Goal: Information Seeking & Learning: Learn about a topic

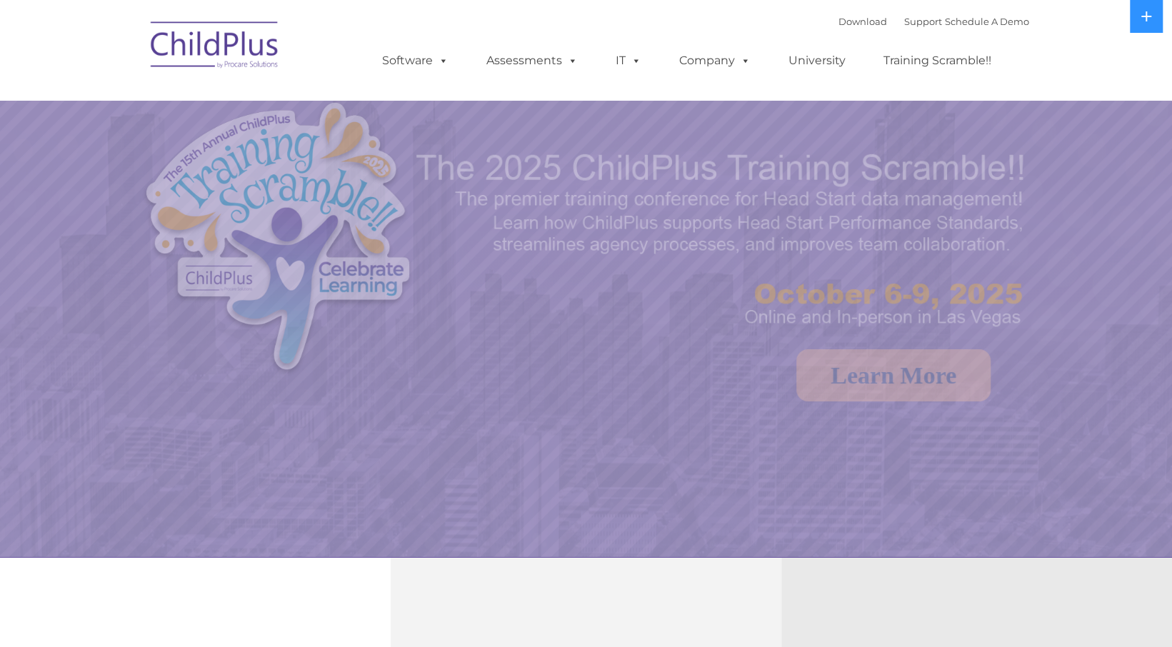
select select "MEDIUM"
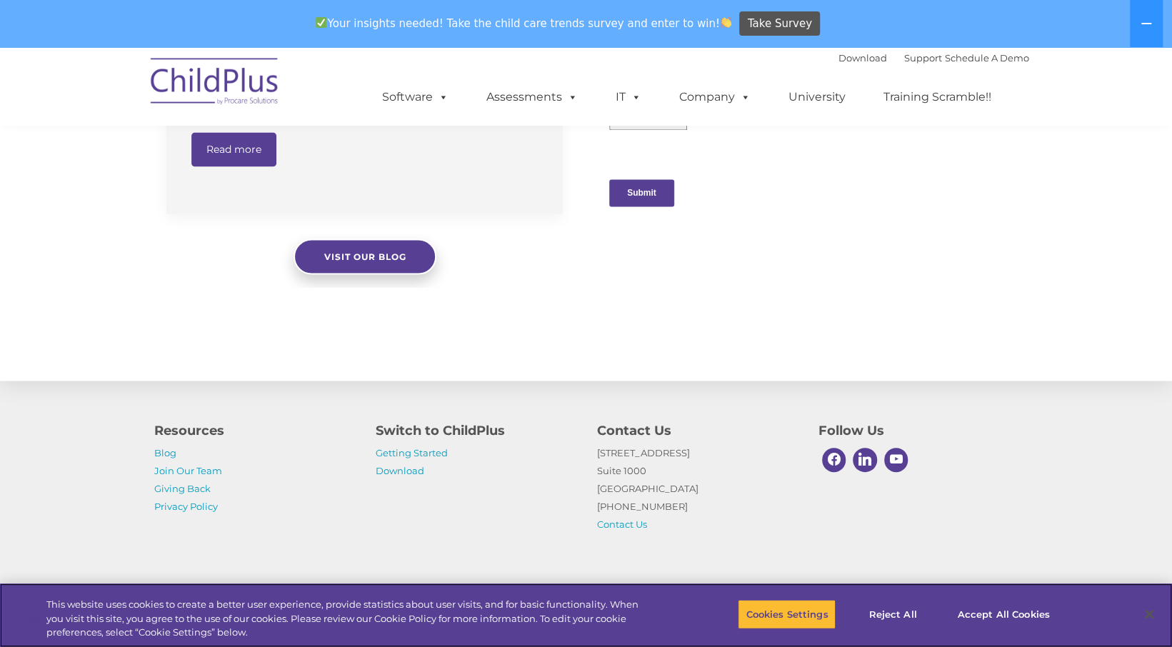
scroll to position [1502, 0]
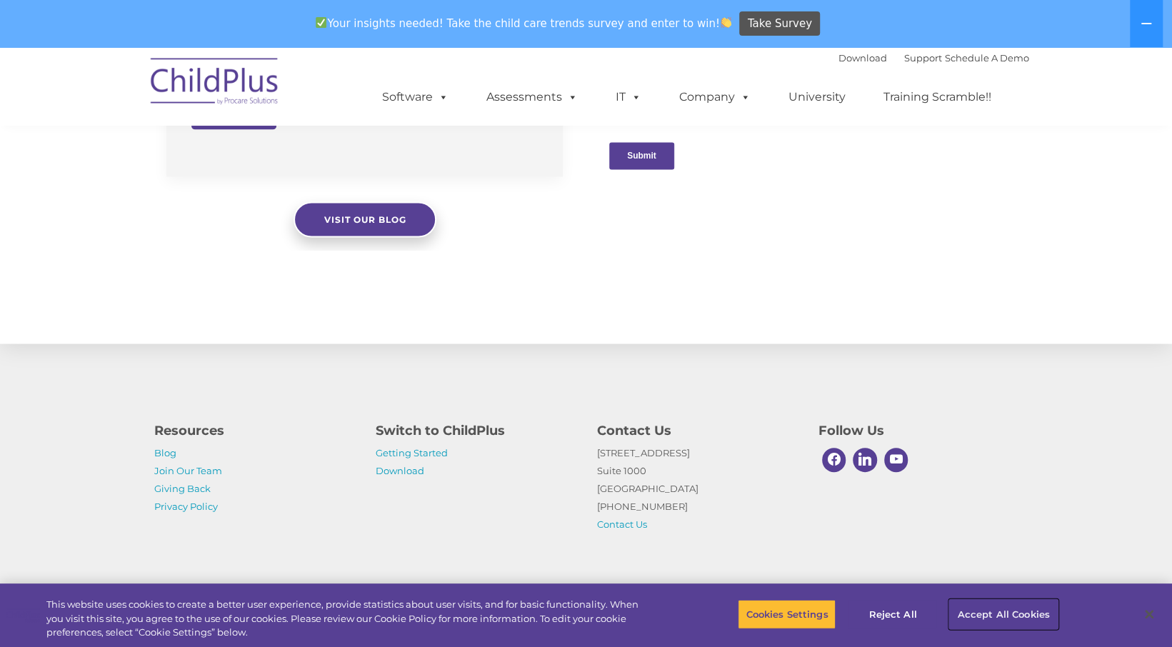
click at [1017, 617] on button "Accept All Cookies" at bounding box center [1003, 614] width 108 height 30
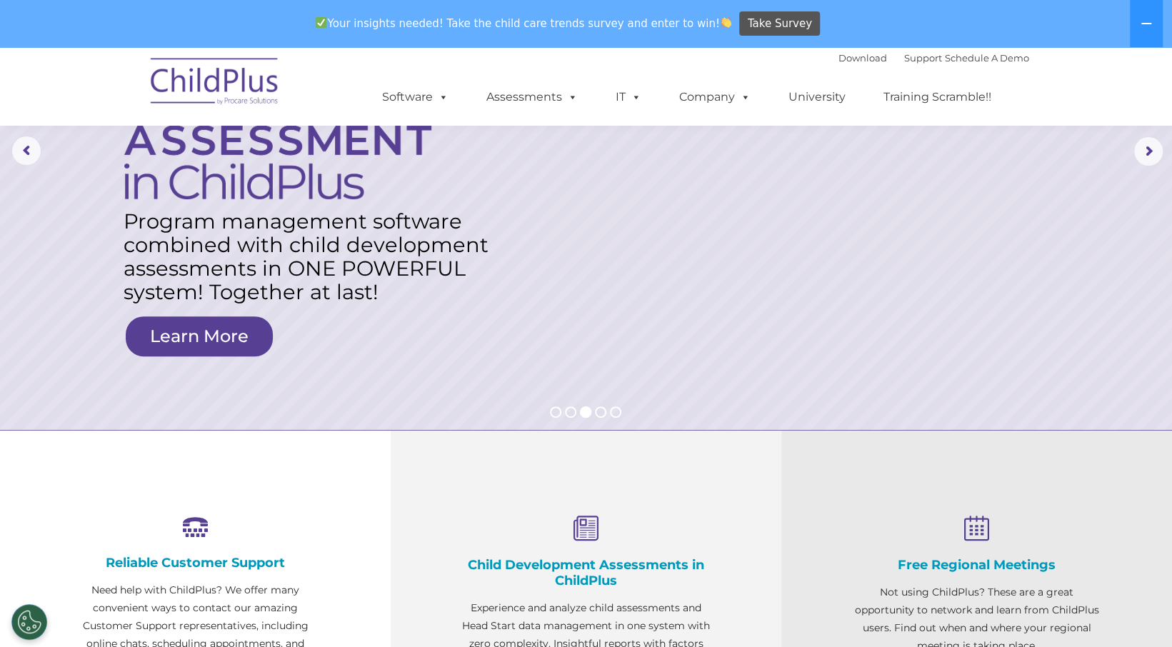
scroll to position [76, 0]
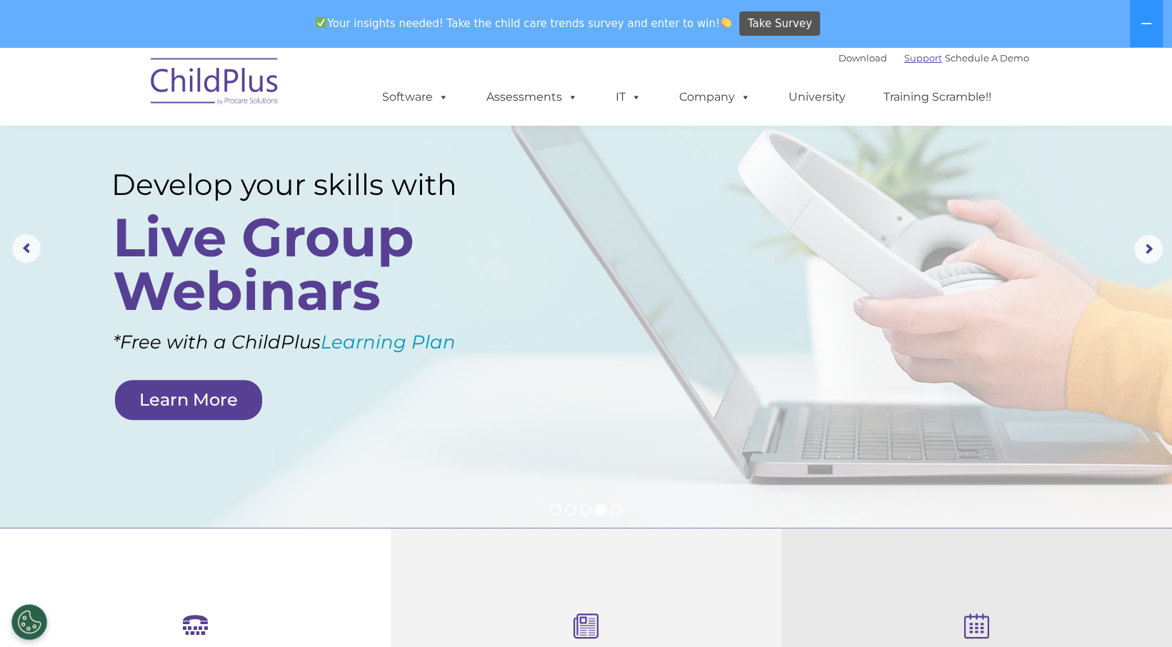
click at [904, 53] on link "Support" at bounding box center [923, 57] width 38 height 11
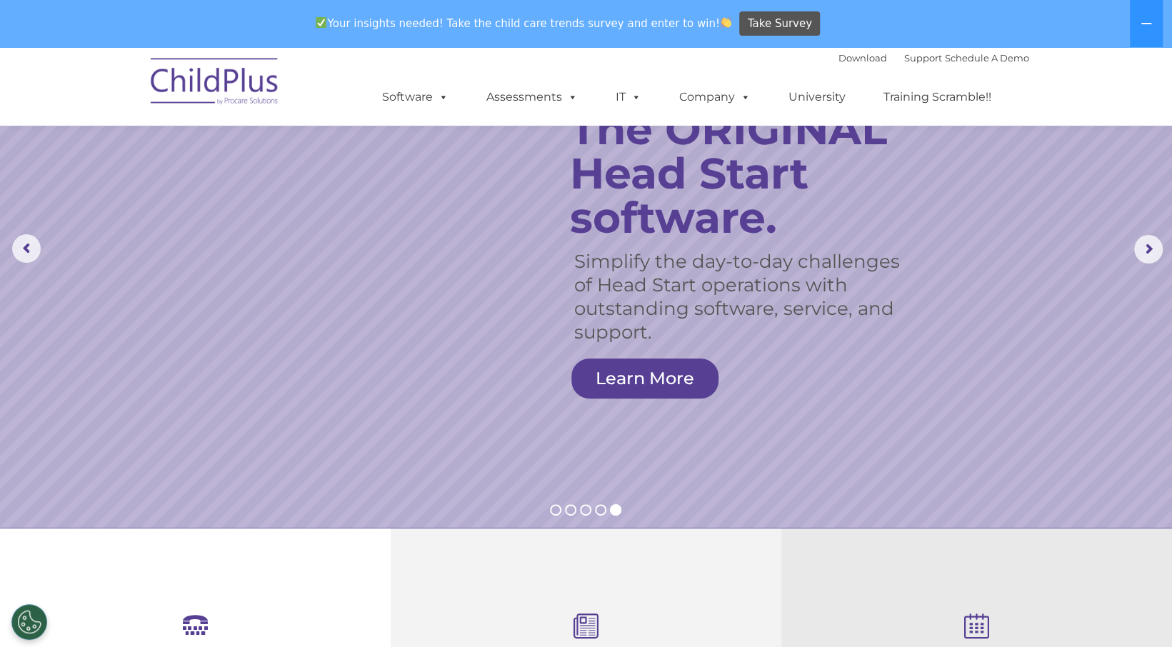
click at [252, 77] on img at bounding box center [215, 83] width 143 height 71
click at [231, 90] on img at bounding box center [215, 83] width 143 height 71
click at [230, 80] on img at bounding box center [215, 83] width 143 height 71
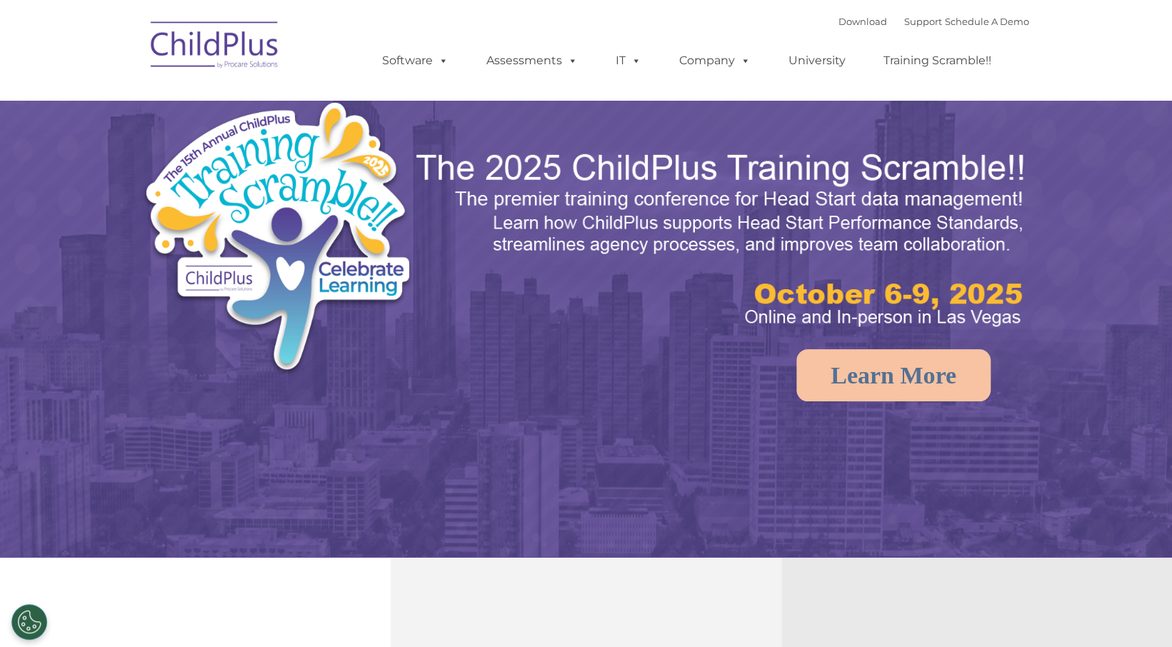
select select "MEDIUM"
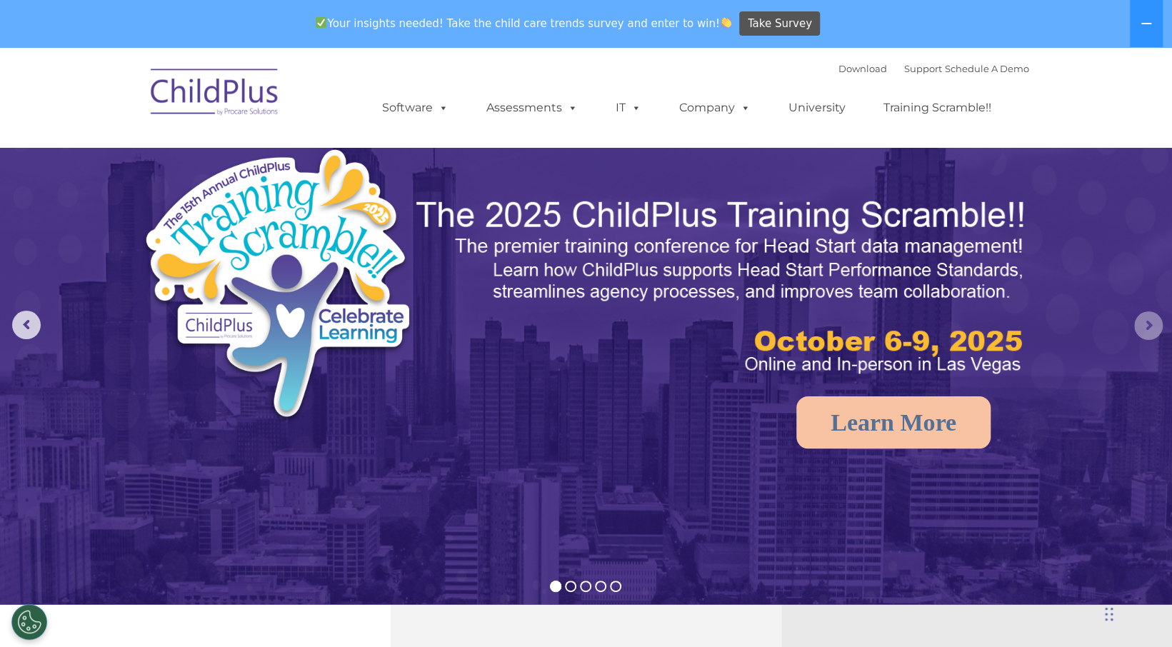
click at [1147, 328] on rs-arrow at bounding box center [1148, 325] width 29 height 29
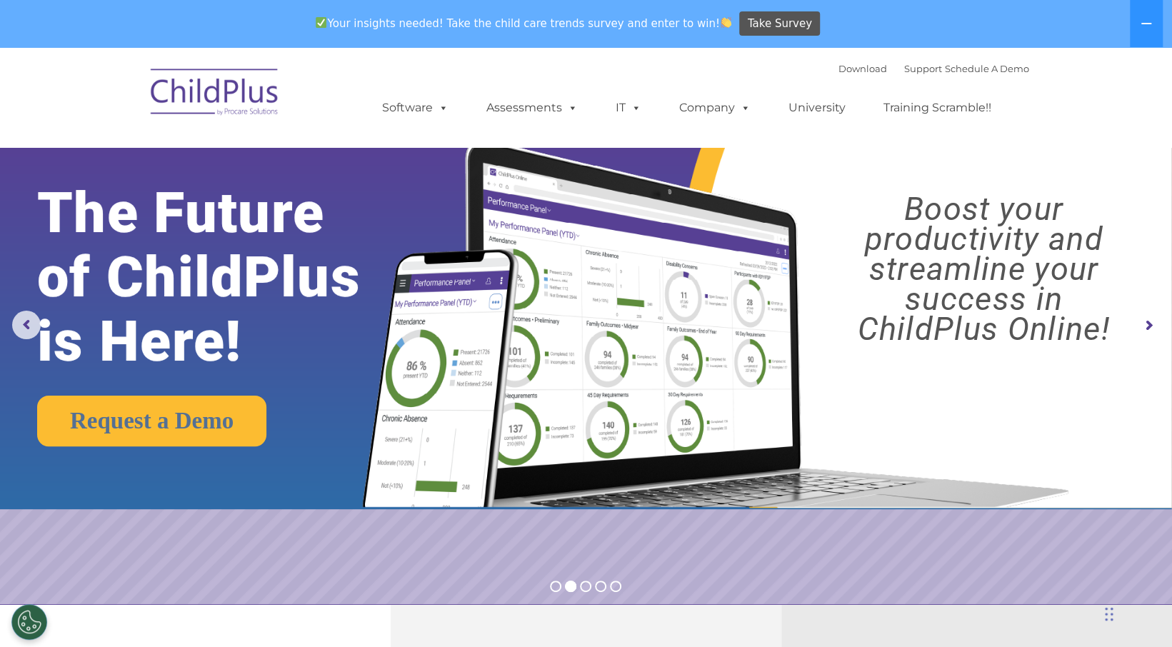
click at [1147, 328] on rs-arrow at bounding box center [1148, 325] width 29 height 29
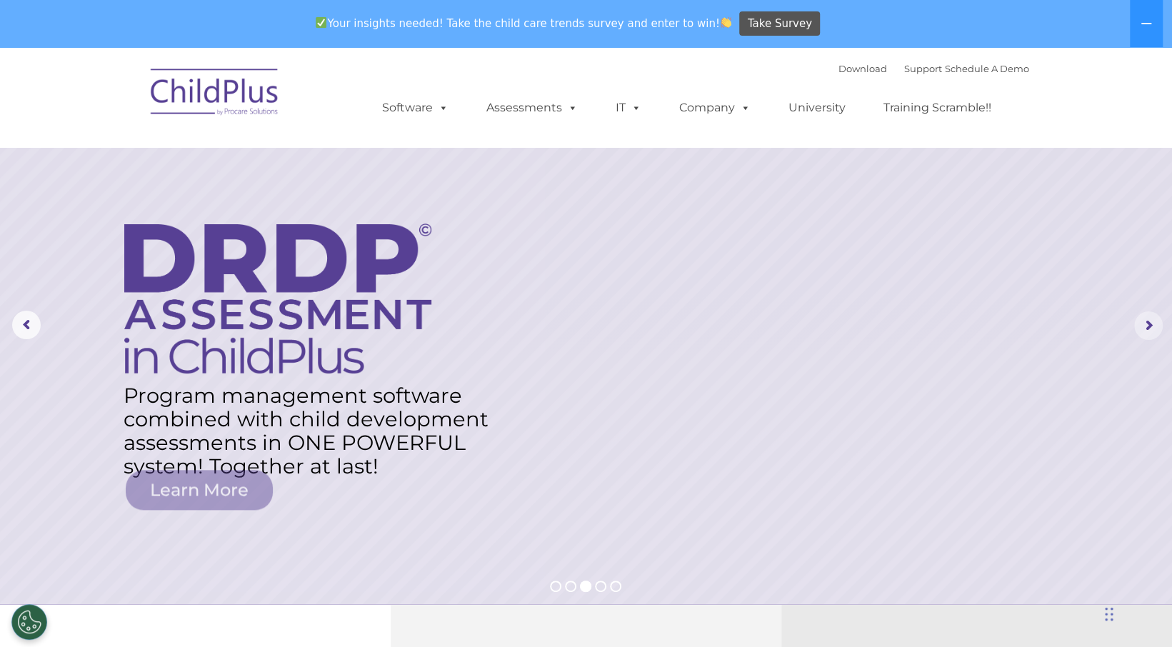
click at [1147, 328] on rs-arrow at bounding box center [1148, 325] width 29 height 29
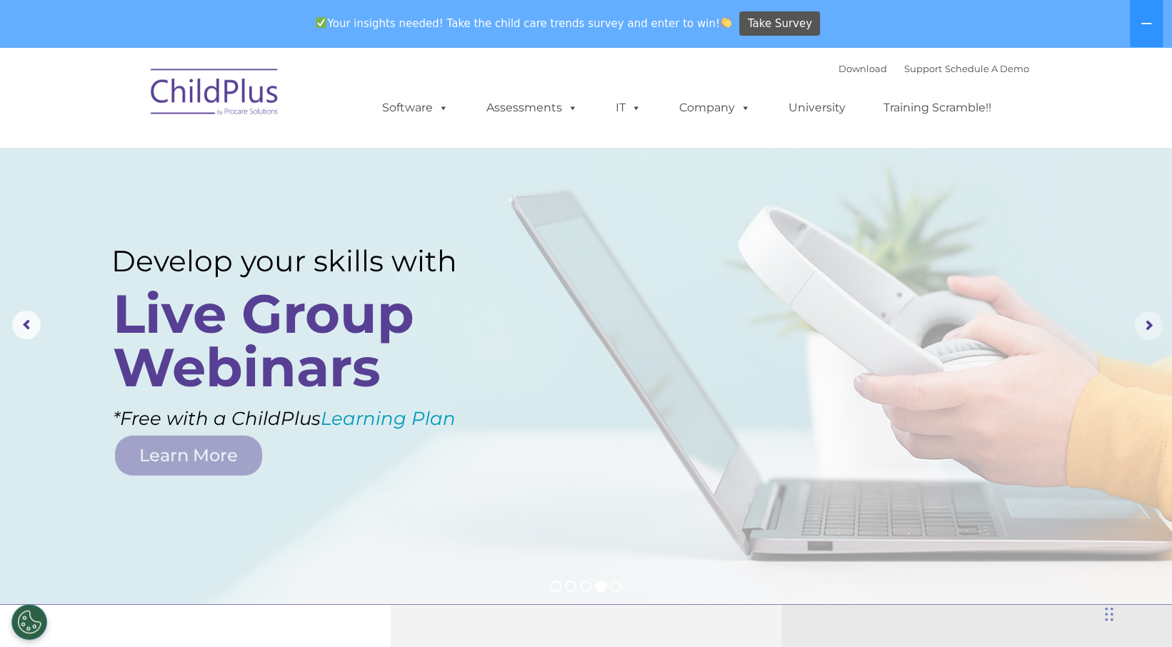
click at [1147, 328] on rs-arrow at bounding box center [1148, 325] width 29 height 29
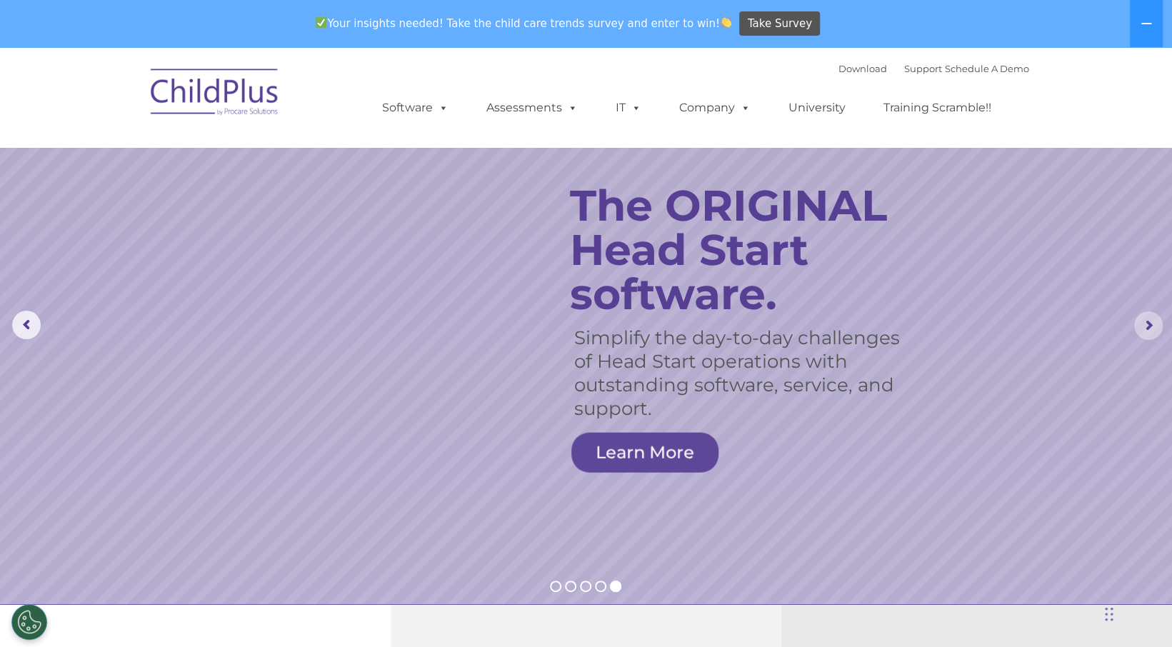
click at [1147, 328] on rs-arrow at bounding box center [1148, 325] width 29 height 29
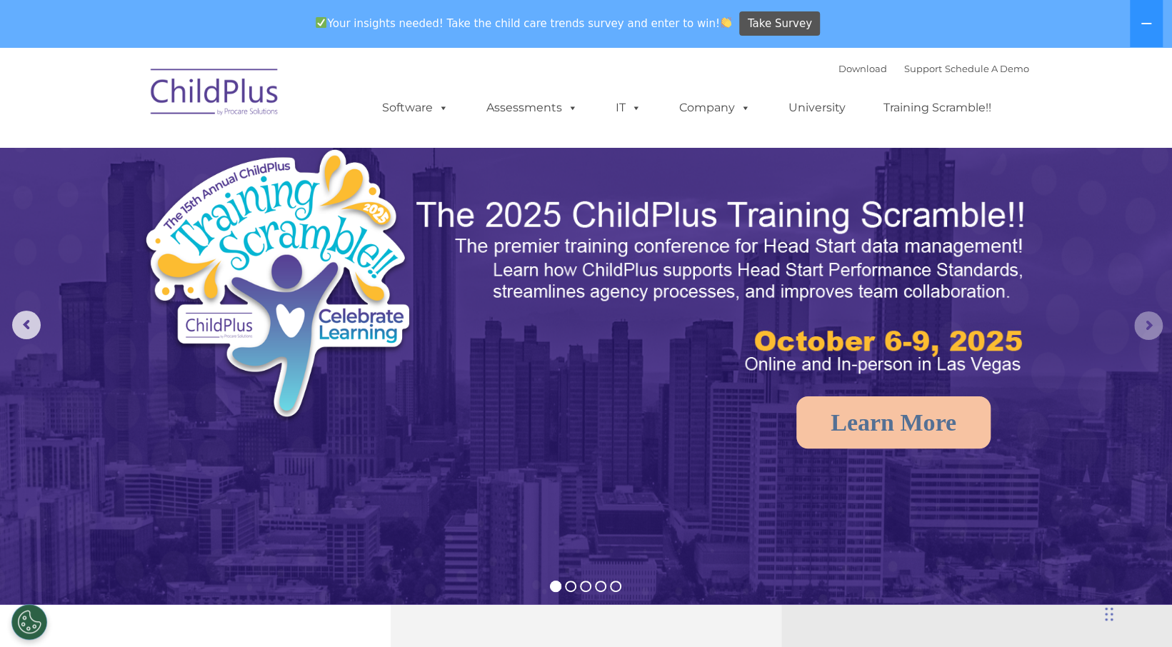
click at [1147, 328] on rs-arrow at bounding box center [1148, 325] width 29 height 29
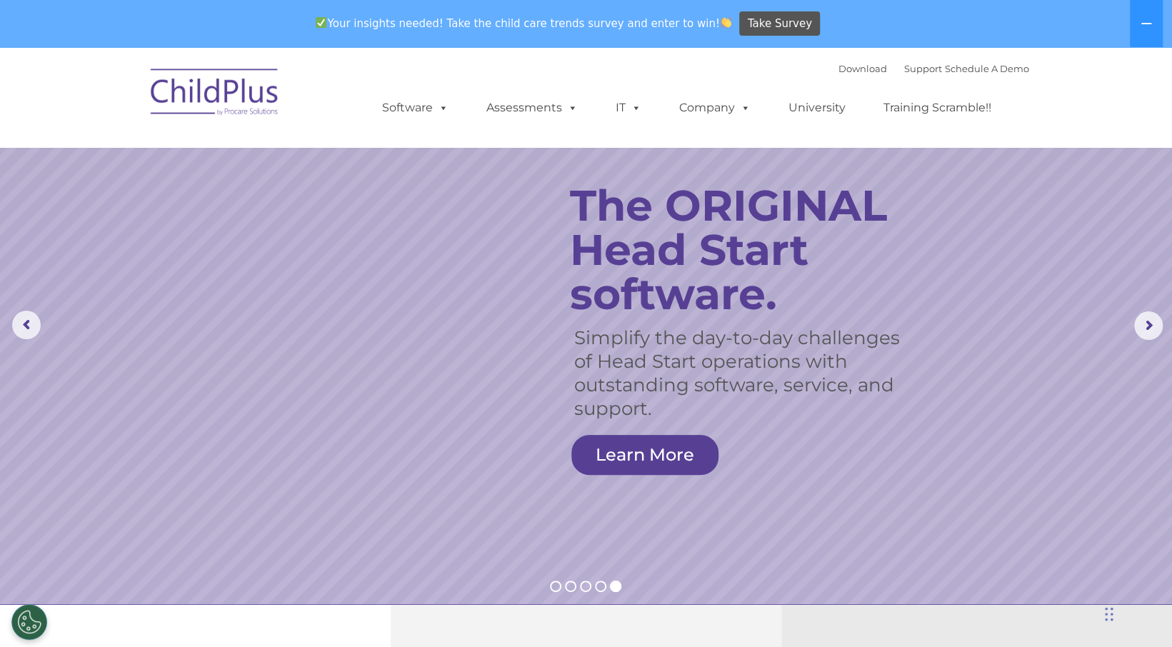
click at [1110, 619] on div "Chat Widget" at bounding box center [1056, 570] width 234 height 154
click at [239, 98] on img at bounding box center [215, 94] width 143 height 71
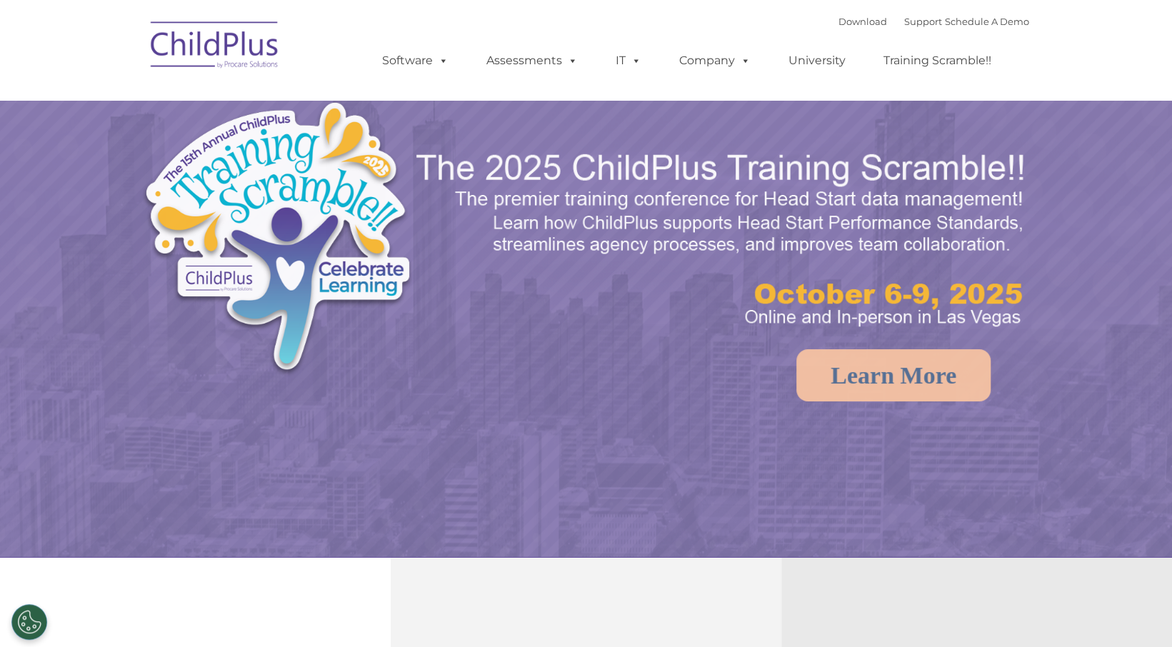
select select "MEDIUM"
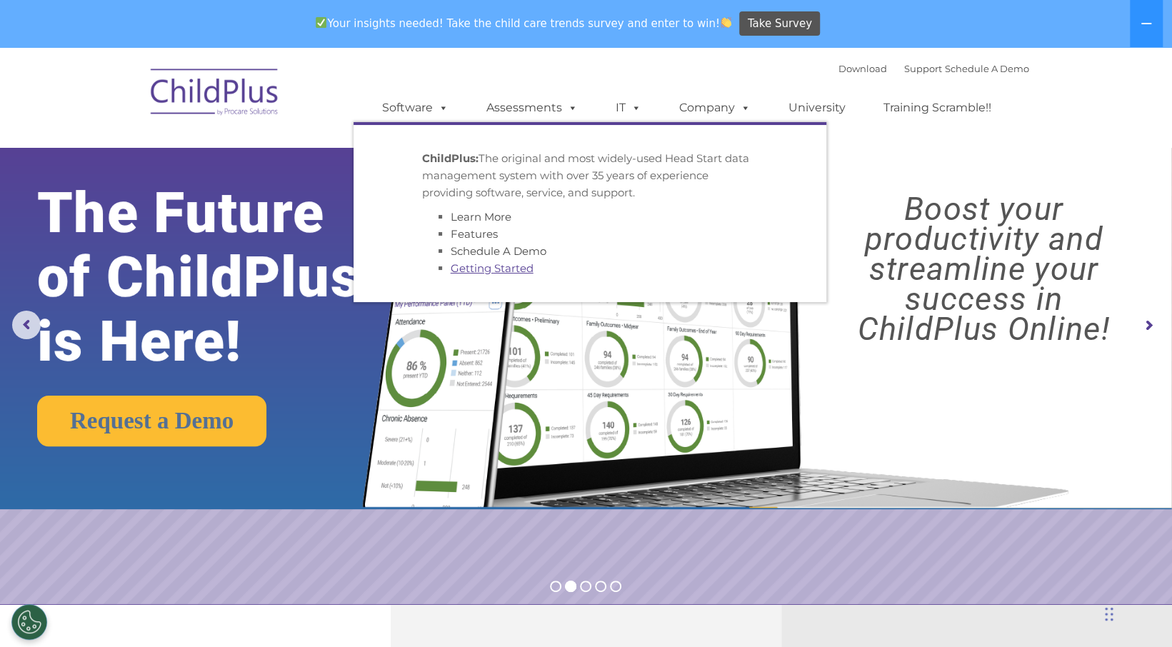
click at [504, 271] on link "Getting Started" at bounding box center [492, 268] width 83 height 14
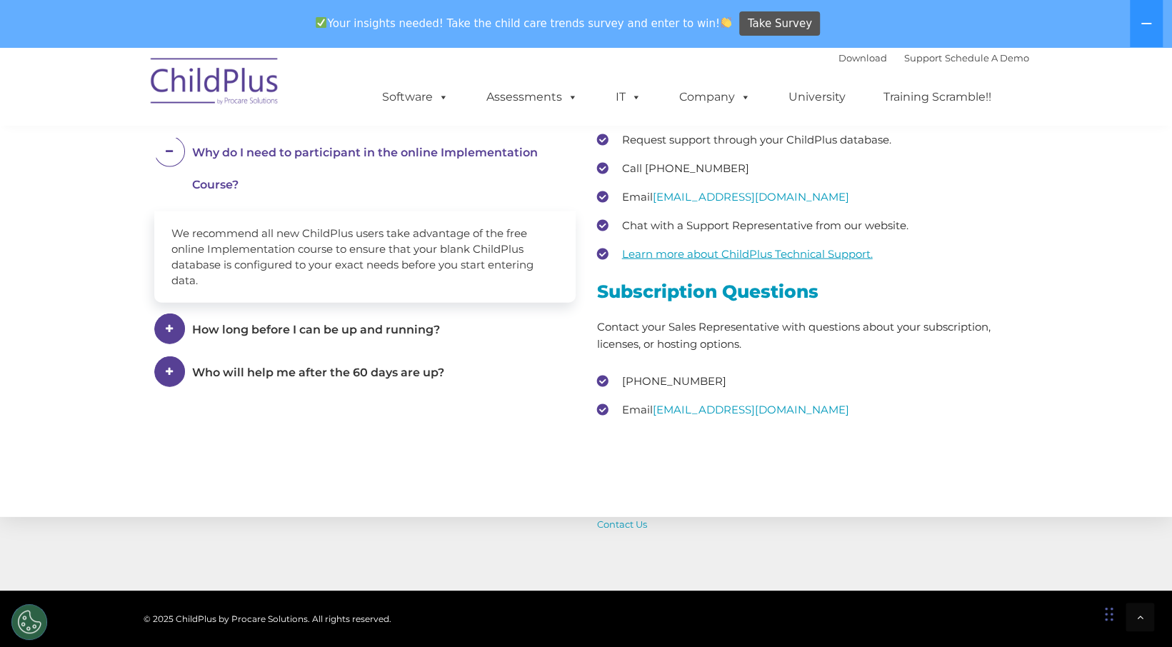
scroll to position [2026, 0]
